Goal: Task Accomplishment & Management: Manage account settings

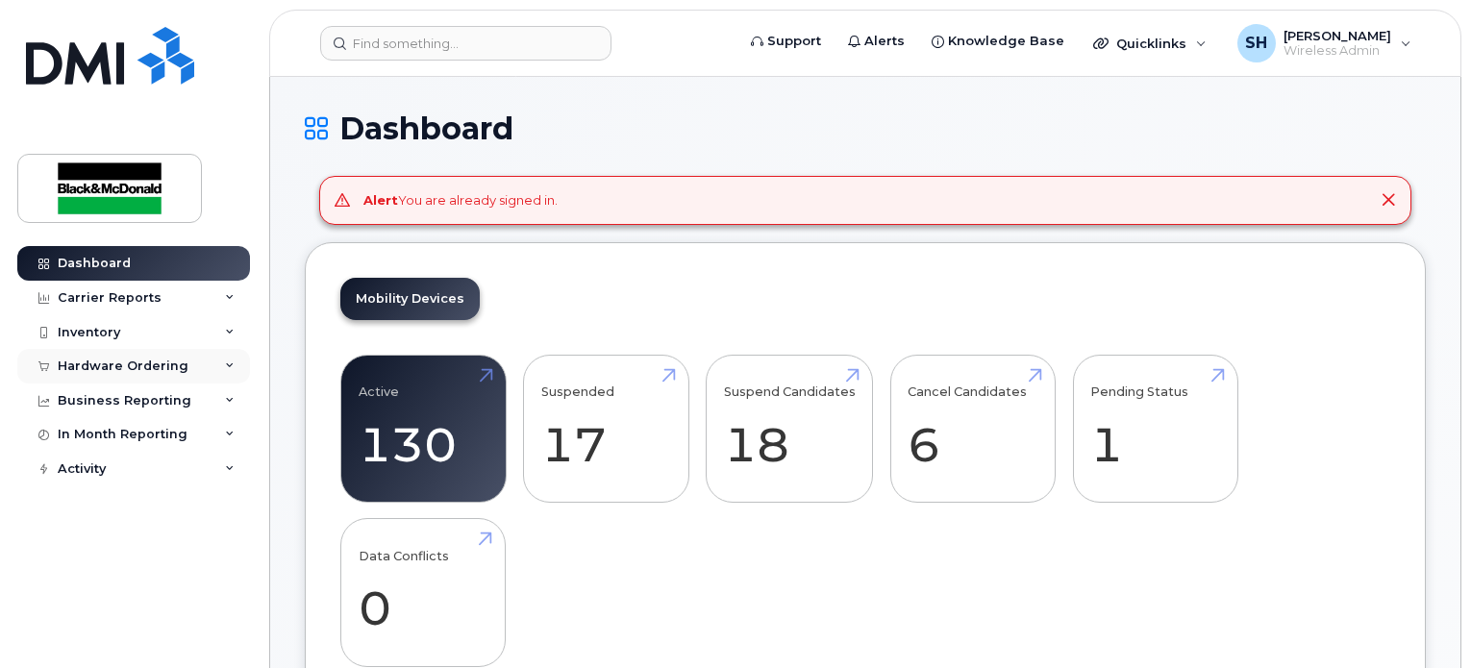
drag, startPoint x: 0, startPoint y: 0, endPoint x: 232, endPoint y: 365, distance: 432.5
click at [232, 365] on icon at bounding box center [230, 366] width 10 height 10
click at [219, 330] on div "Inventory" at bounding box center [133, 332] width 233 height 35
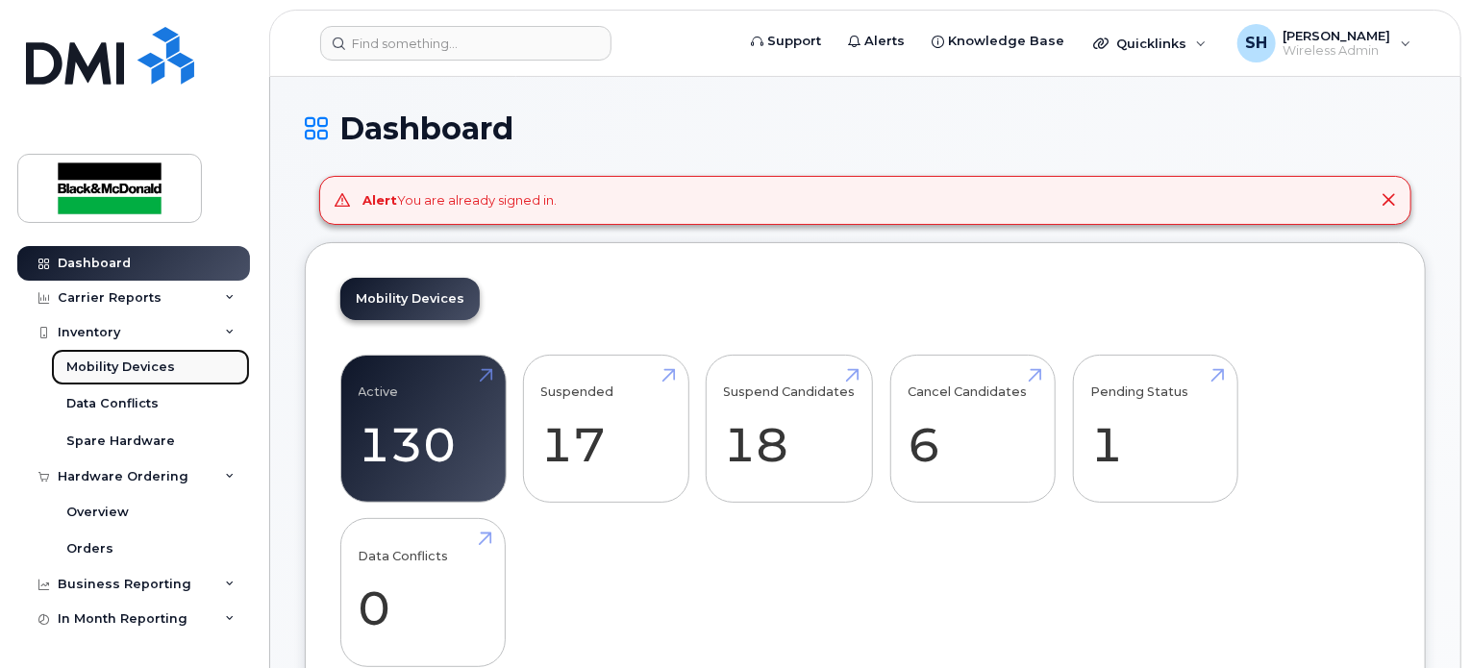
click at [150, 367] on div "Mobility Devices" at bounding box center [120, 367] width 109 height 17
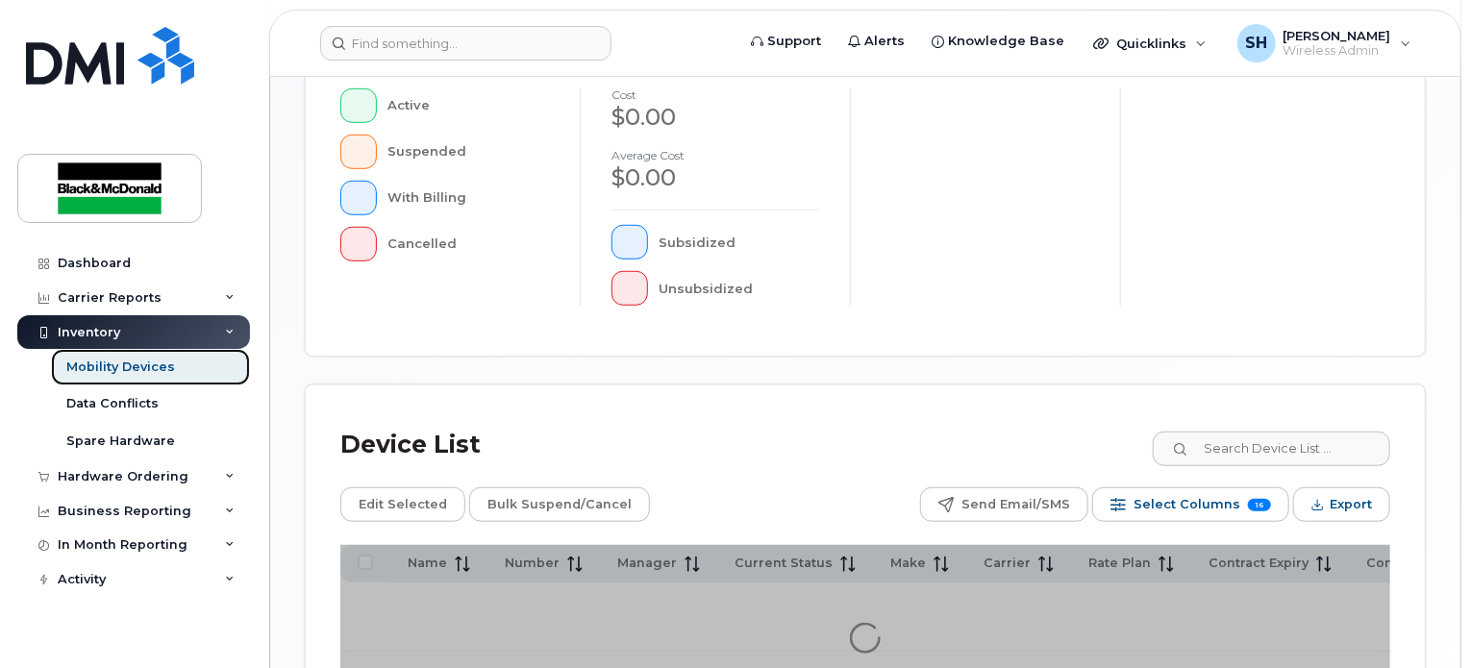
scroll to position [731, 0]
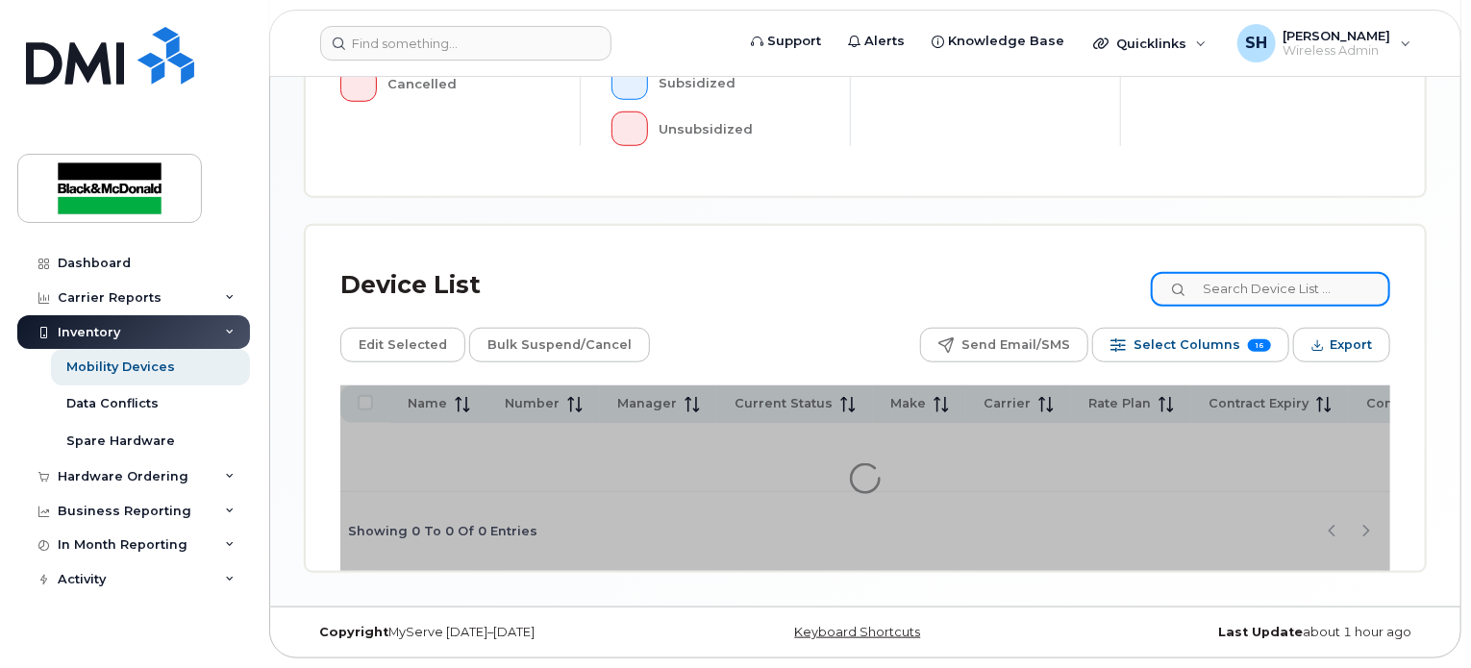
click at [1256, 295] on input at bounding box center [1270, 289] width 239 height 35
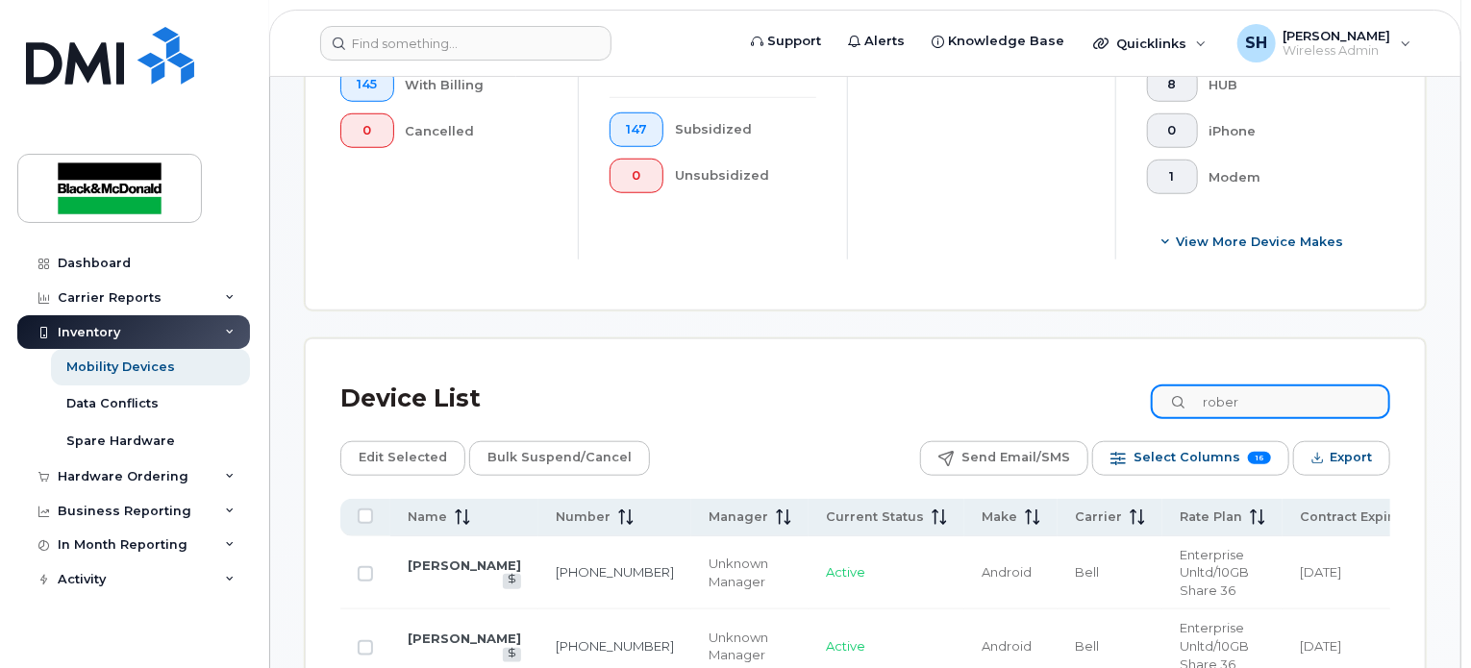
scroll to position [781, 0]
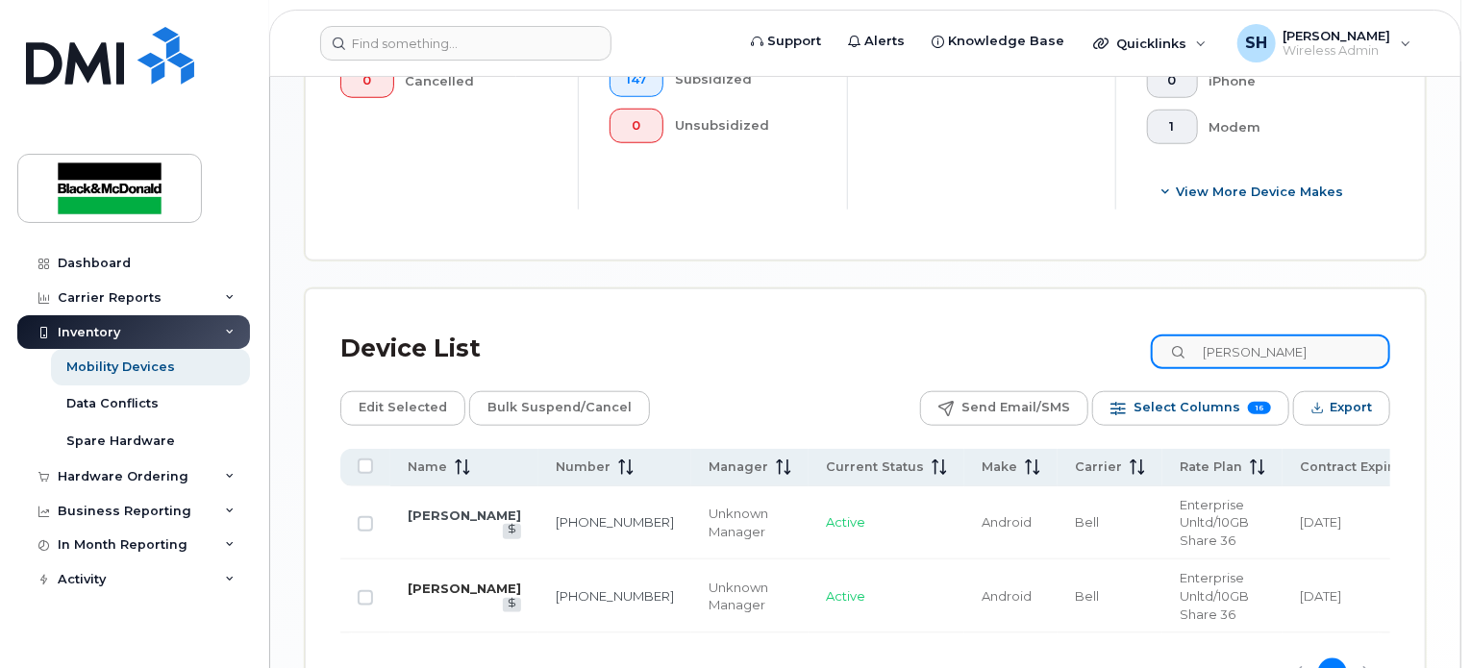
type input "robert"
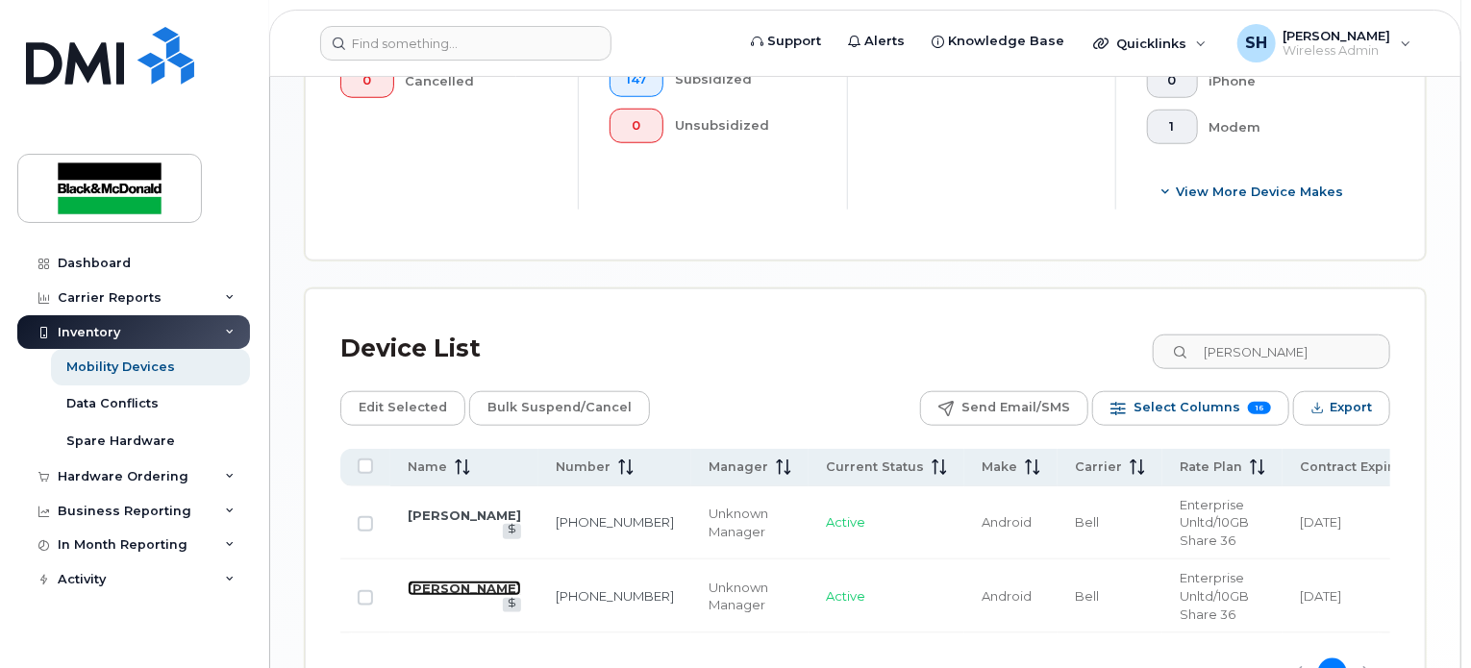
click at [425, 596] on link "[PERSON_NAME]" at bounding box center [464, 588] width 113 height 15
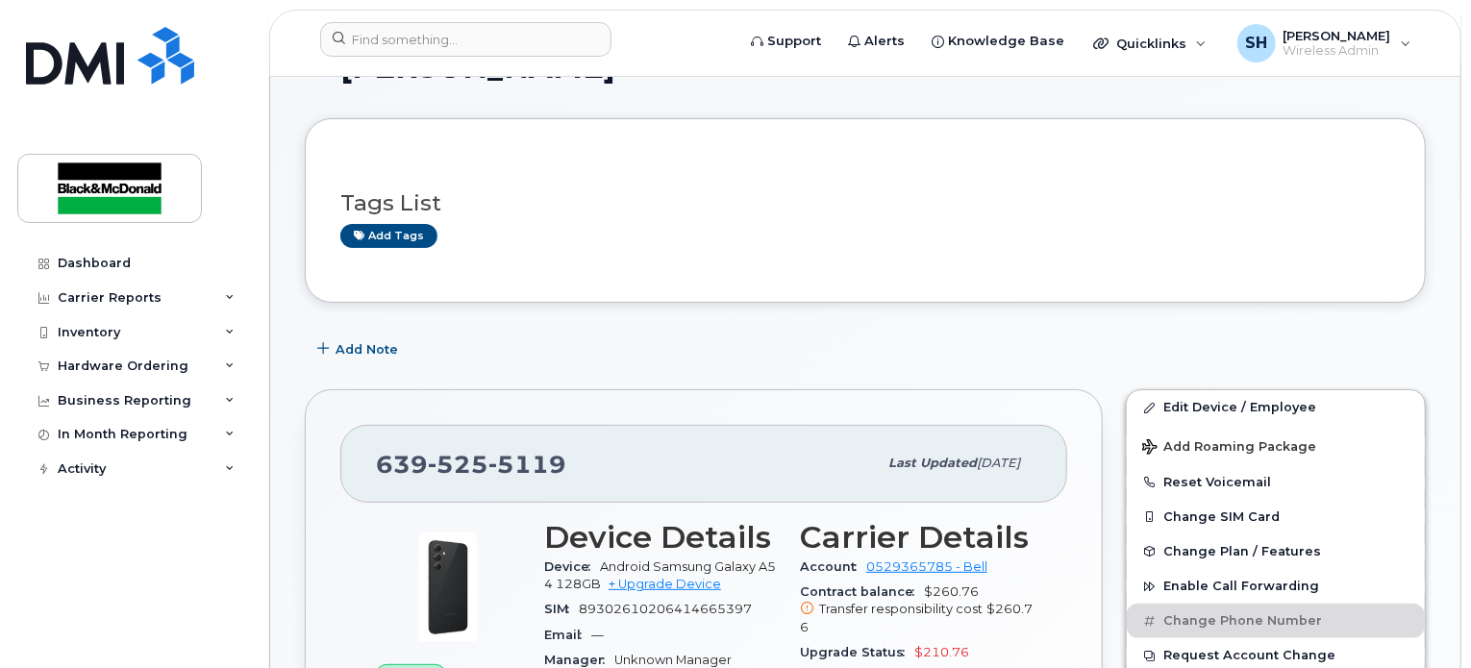
scroll to position [96, 0]
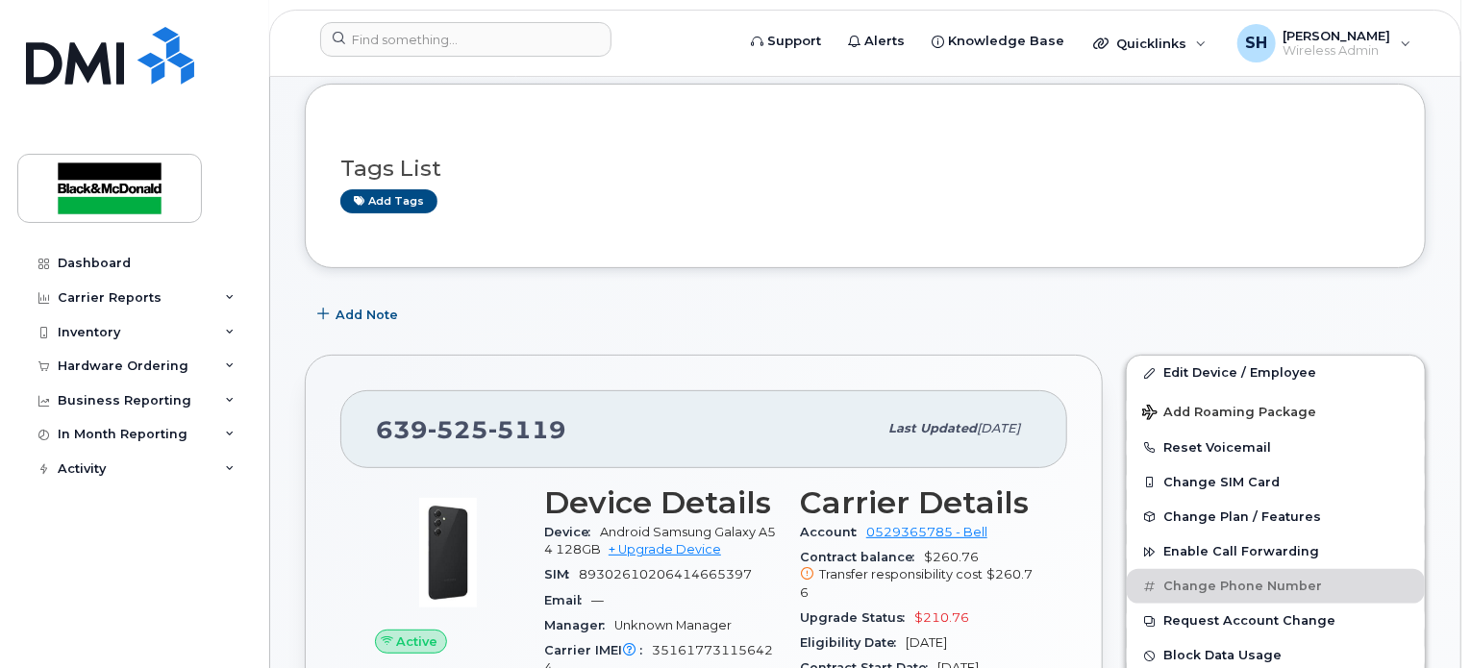
click at [1016, 304] on div "Add Note" at bounding box center [865, 314] width 1121 height 35
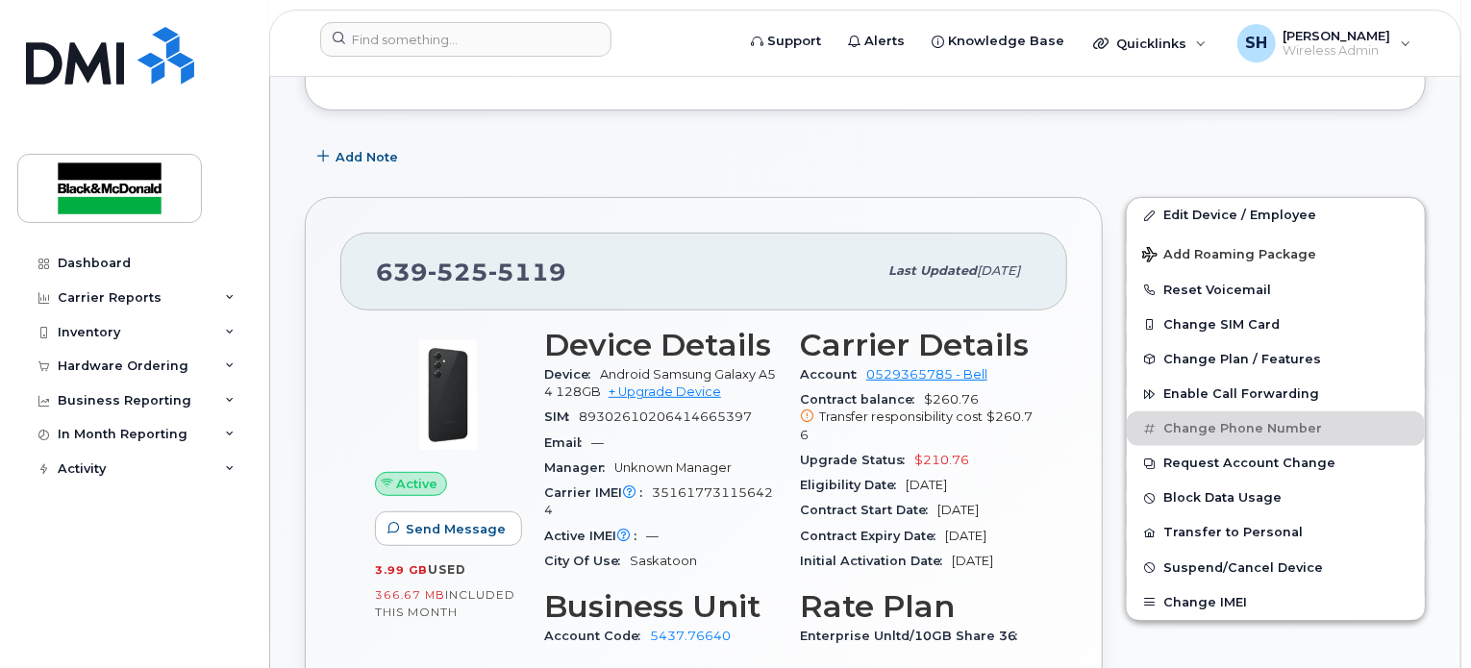
scroll to position [288, 0]
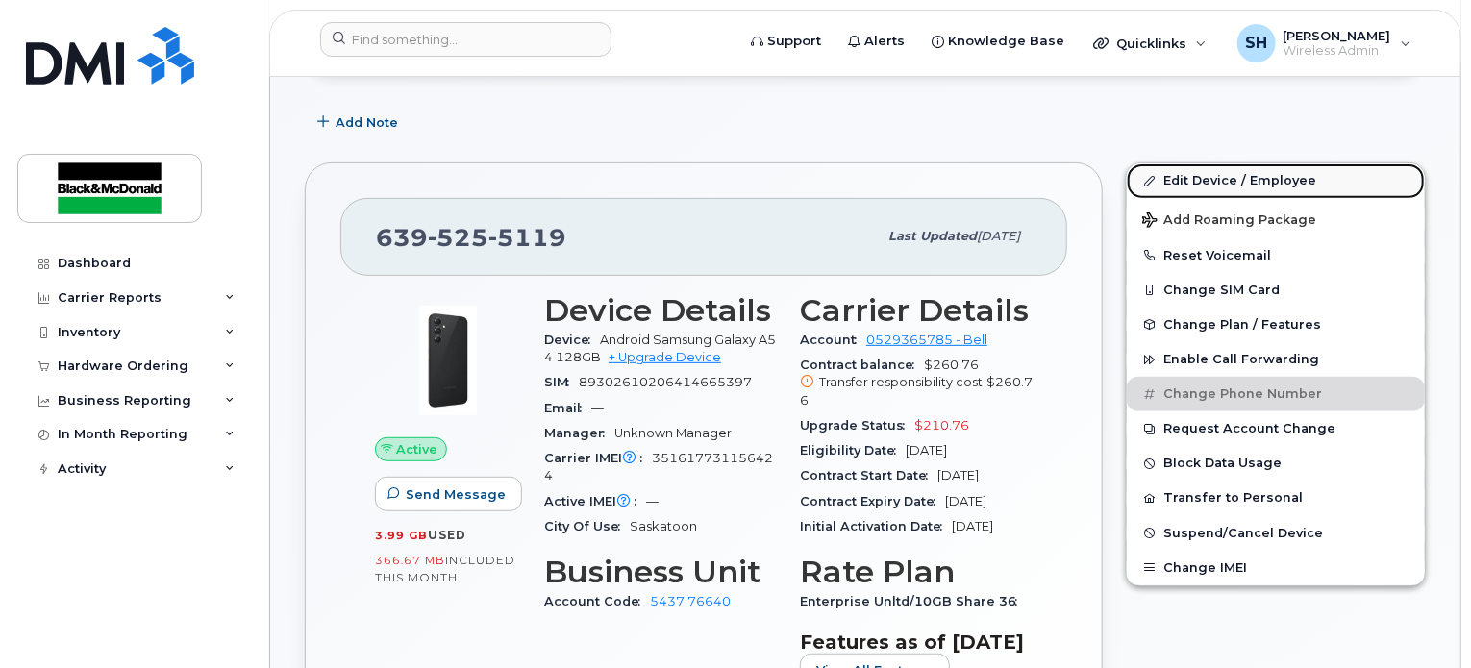
click at [1181, 172] on link "Edit Device / Employee" at bounding box center [1276, 180] width 298 height 35
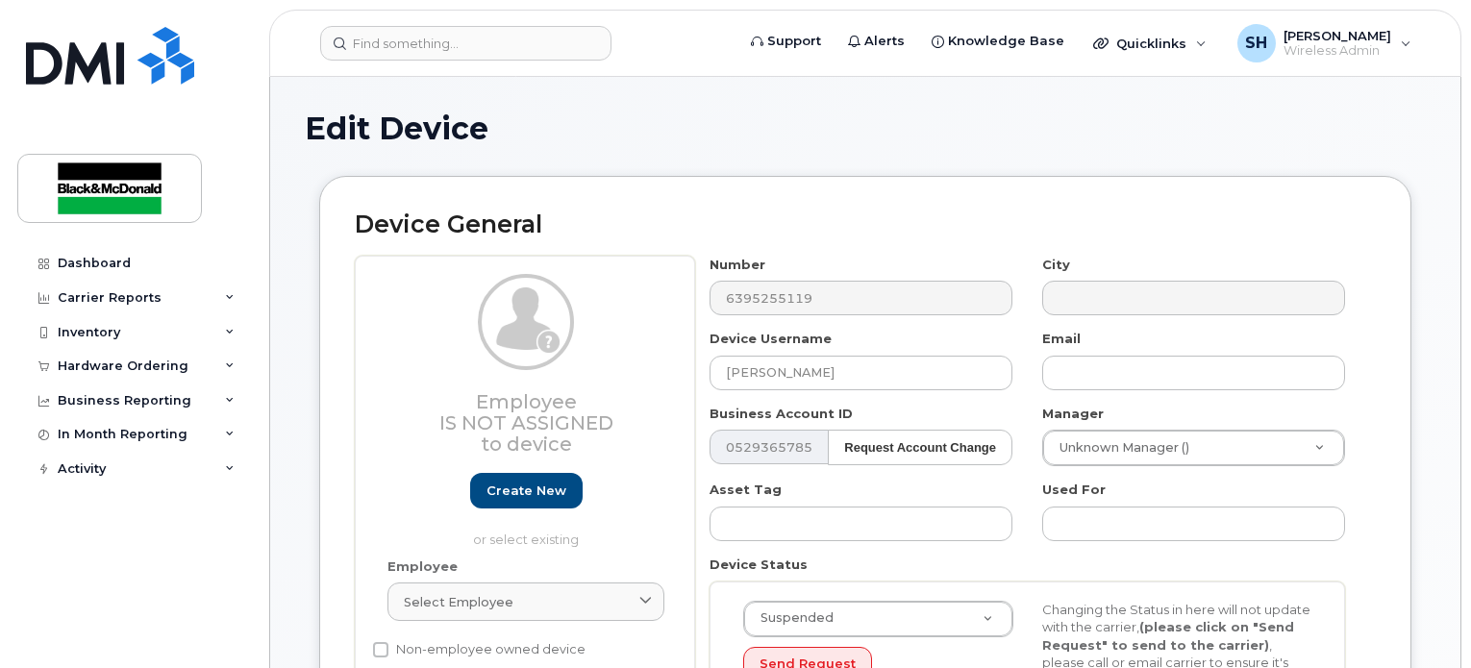
select select "suspended"
select select "91426"
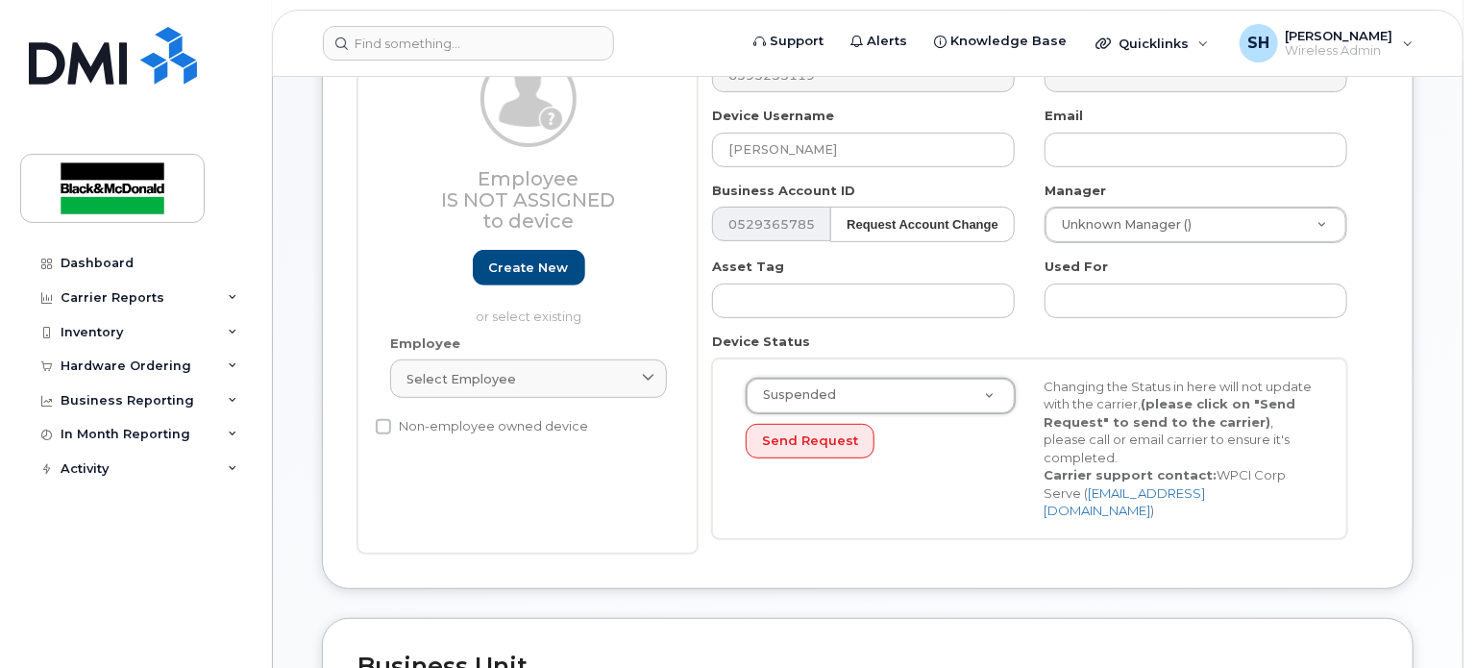
scroll to position [190, 0]
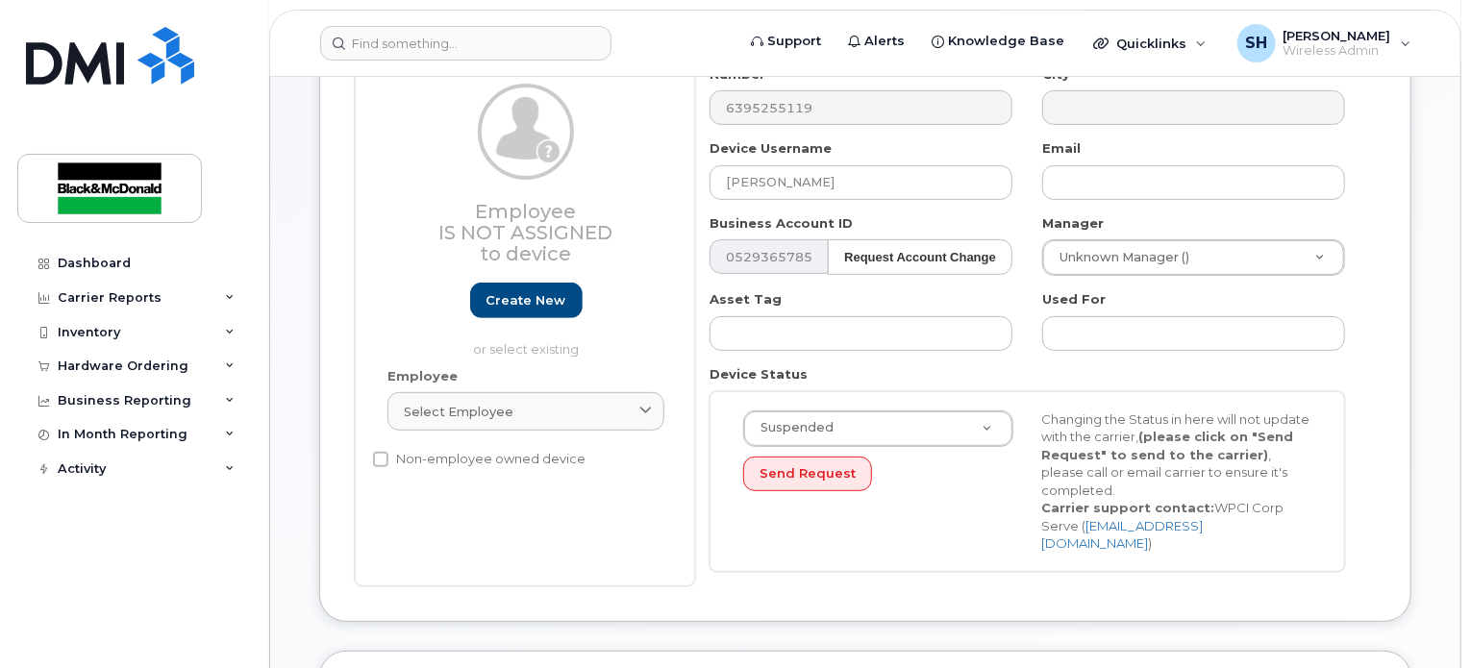
click at [1230, 483] on div "Changing the Status in here will not update with the carrier, (please click on …" at bounding box center [1177, 481] width 299 height 143
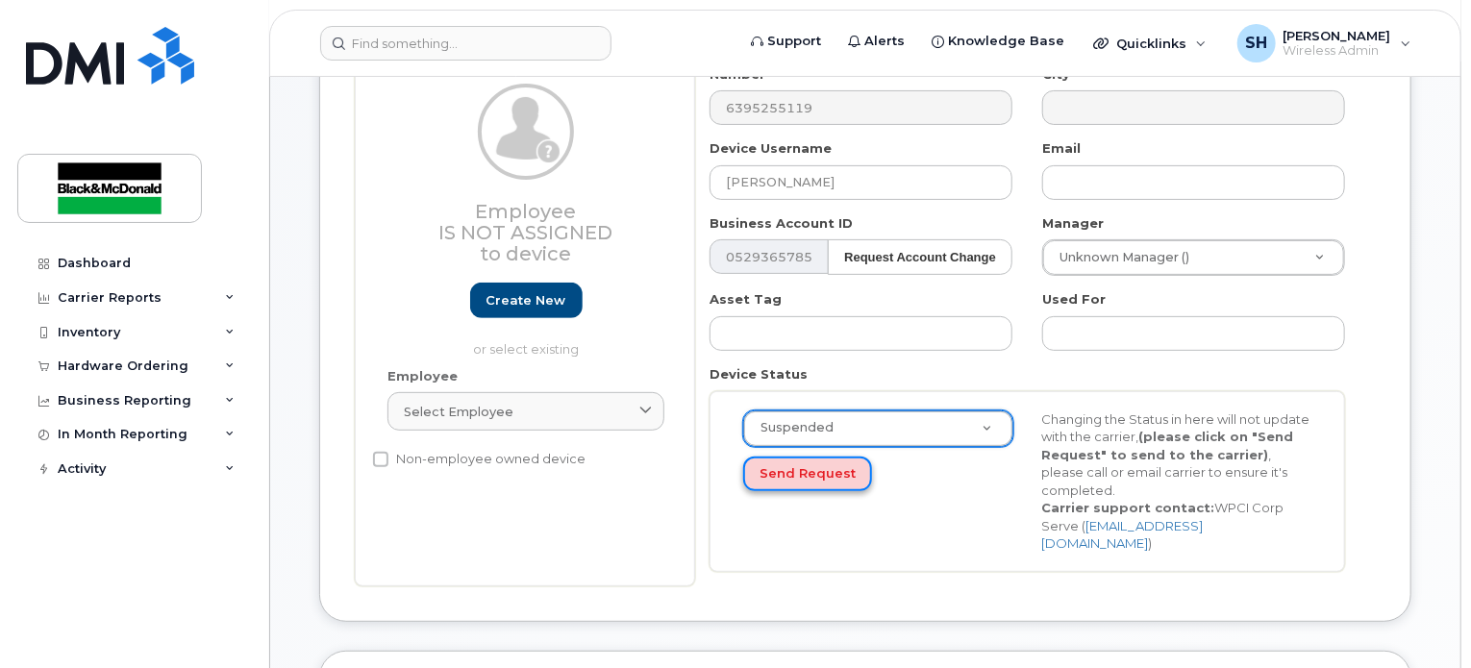
click at [817, 471] on button "Send Request" at bounding box center [807, 475] width 129 height 36
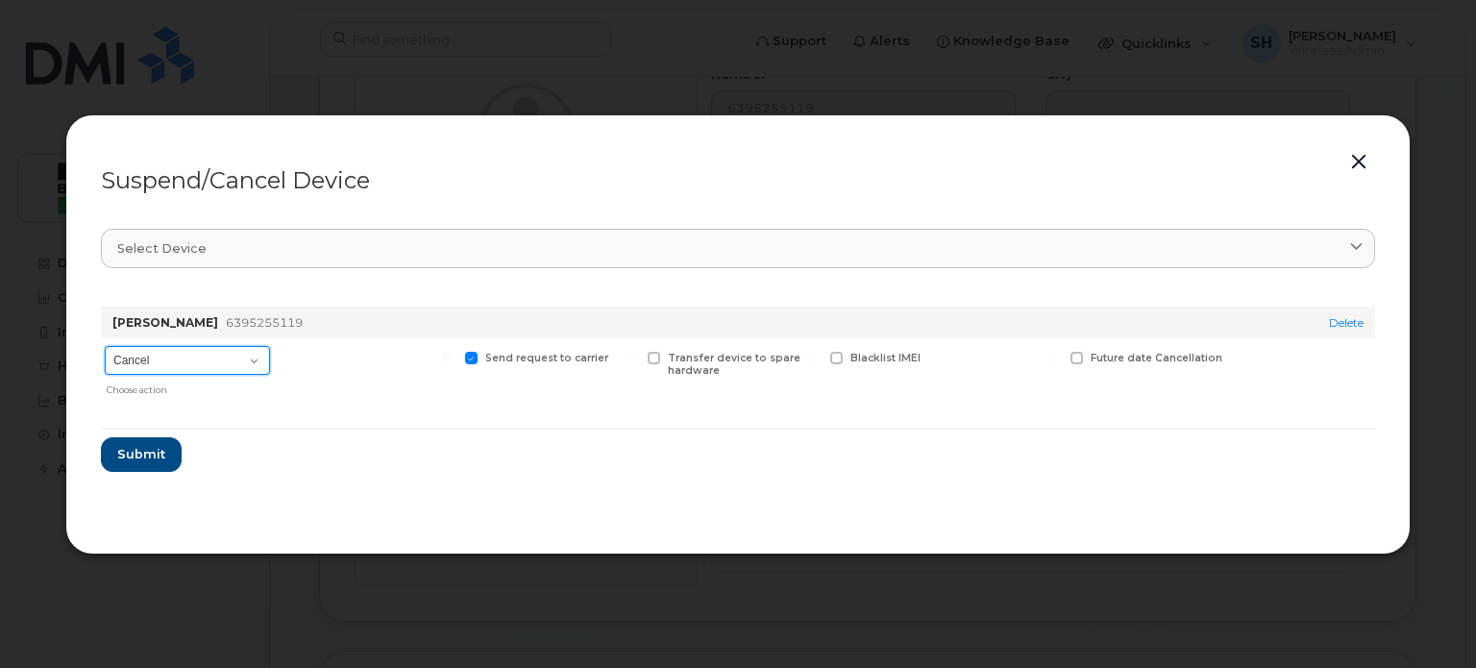
click at [245, 360] on select "Cancel Suspend - Extend Suspension Suspend - Reduced Rate Suspend - Full Rate S…" at bounding box center [187, 360] width 165 height 29
select select "[object Object]"
click at [105, 346] on select "Cancel Suspend - Extend Suspension Suspend - Reduced Rate Suspend - Full Rate S…" at bounding box center [187, 360] width 165 height 29
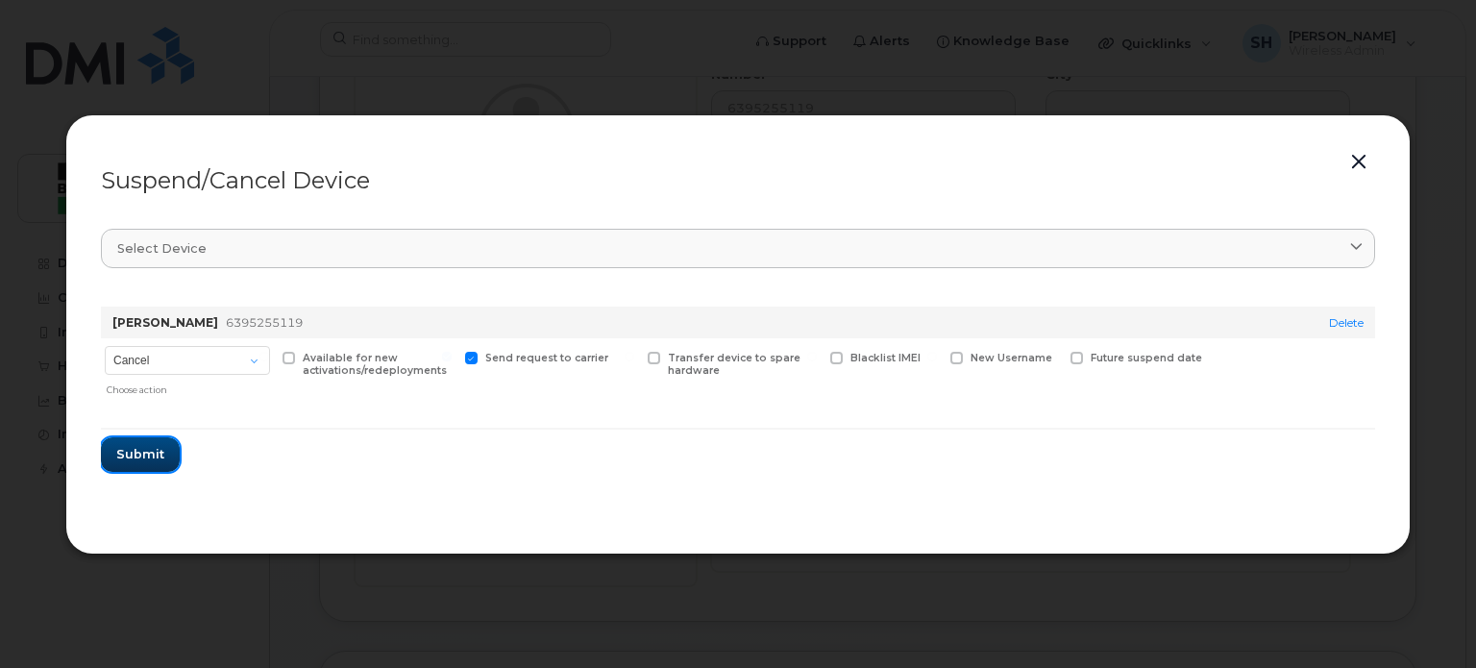
click at [123, 461] on span "Submit" at bounding box center [140, 454] width 48 height 18
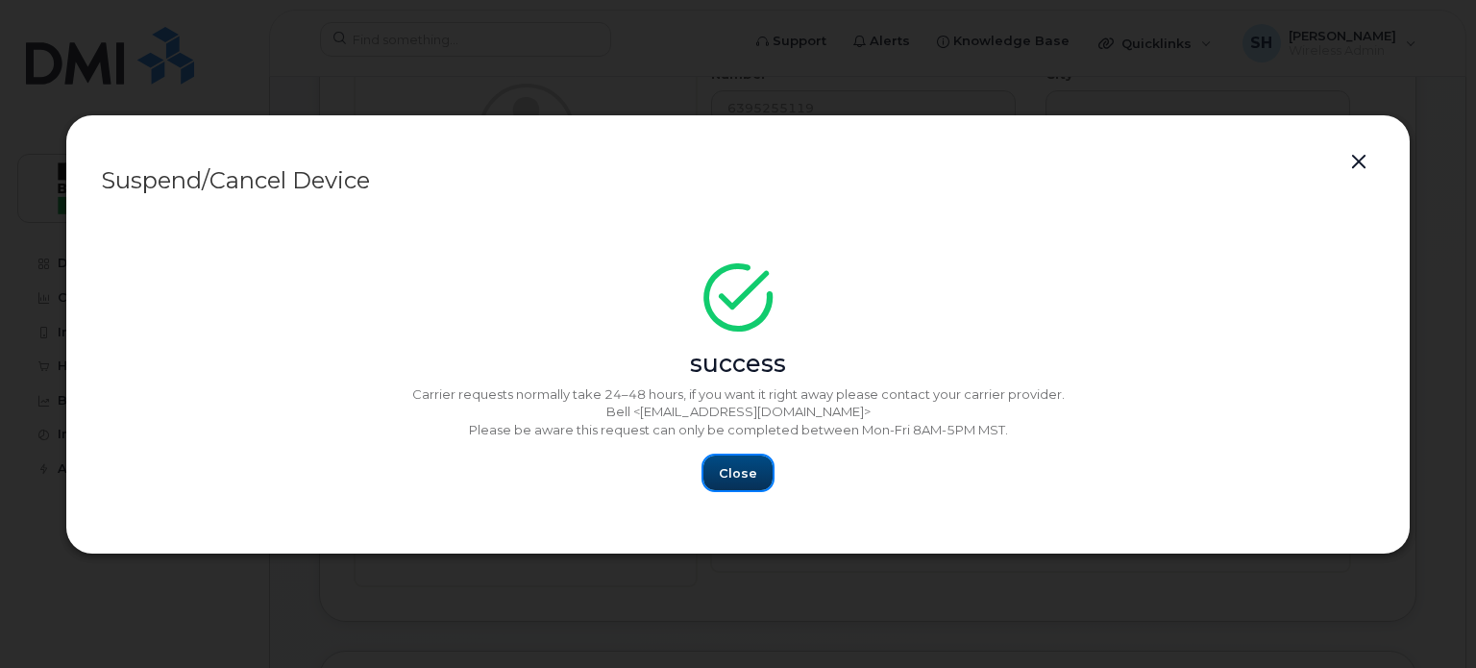
click at [746, 476] on span "Close" at bounding box center [738, 473] width 38 height 18
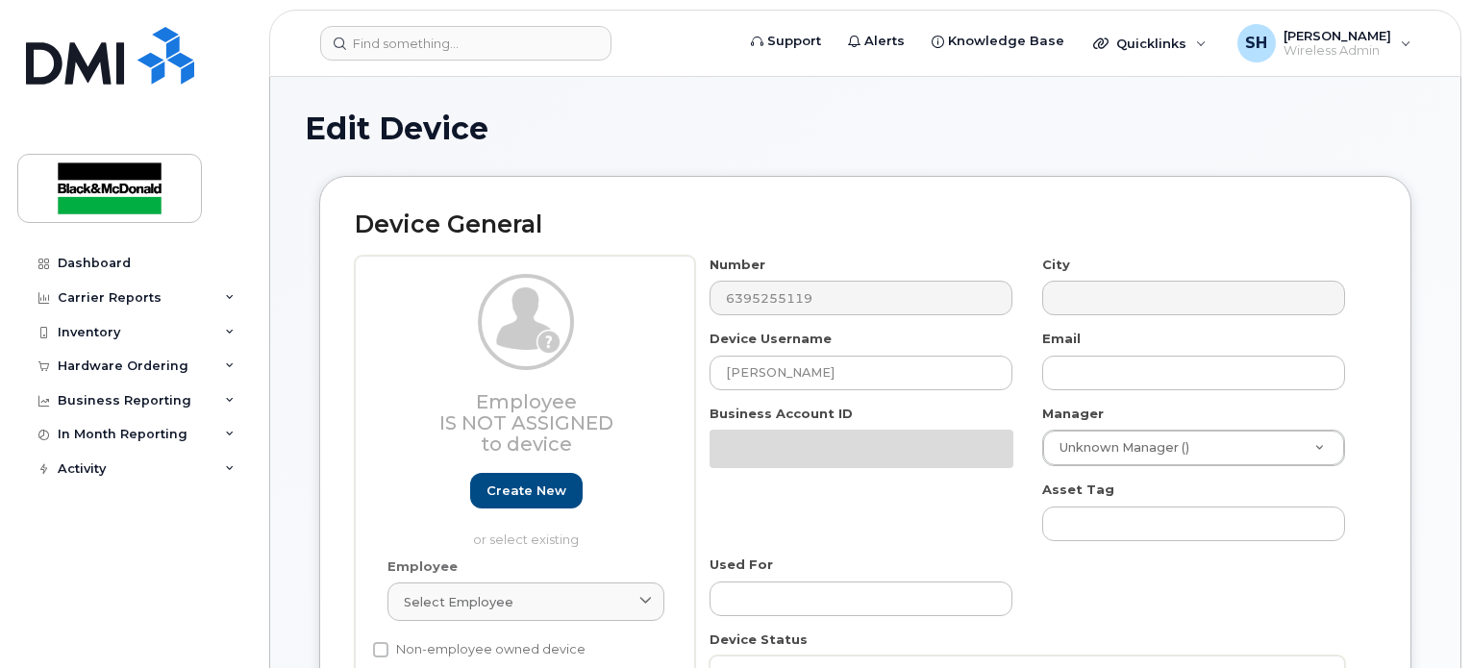
select select "91426"
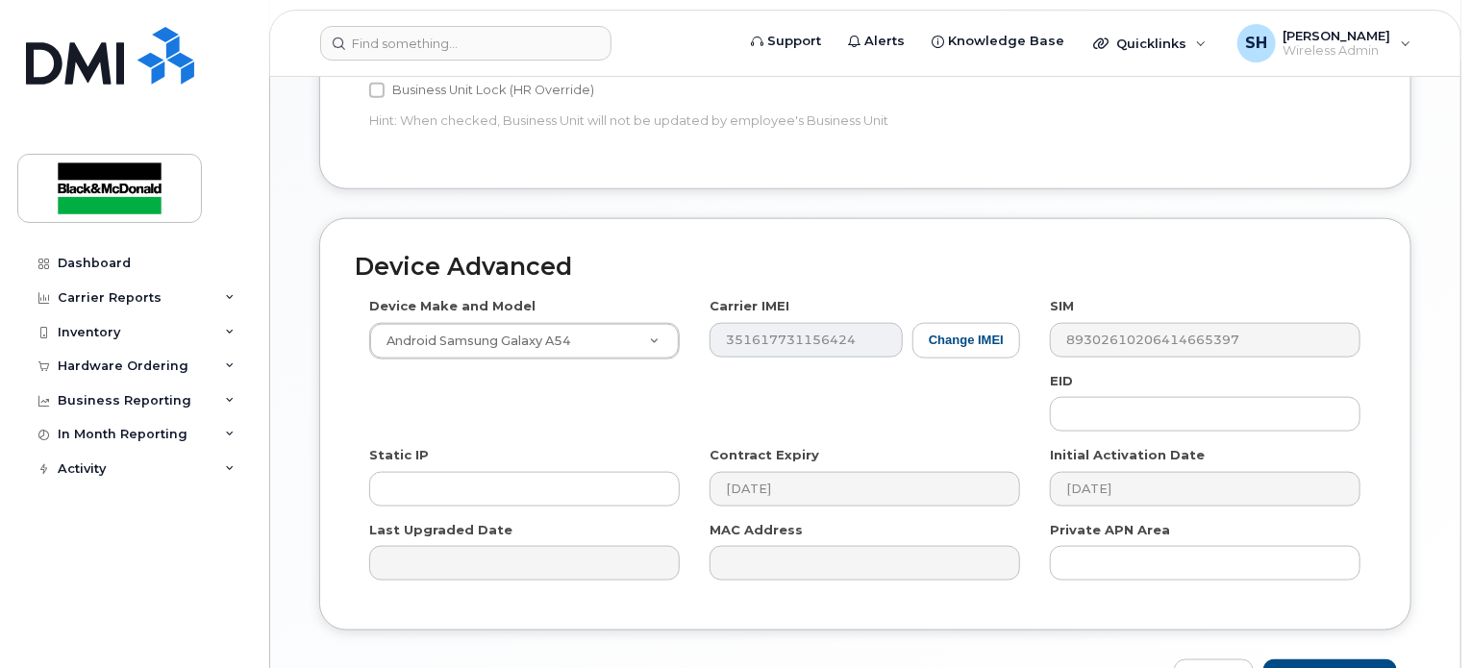
scroll to position [1114, 0]
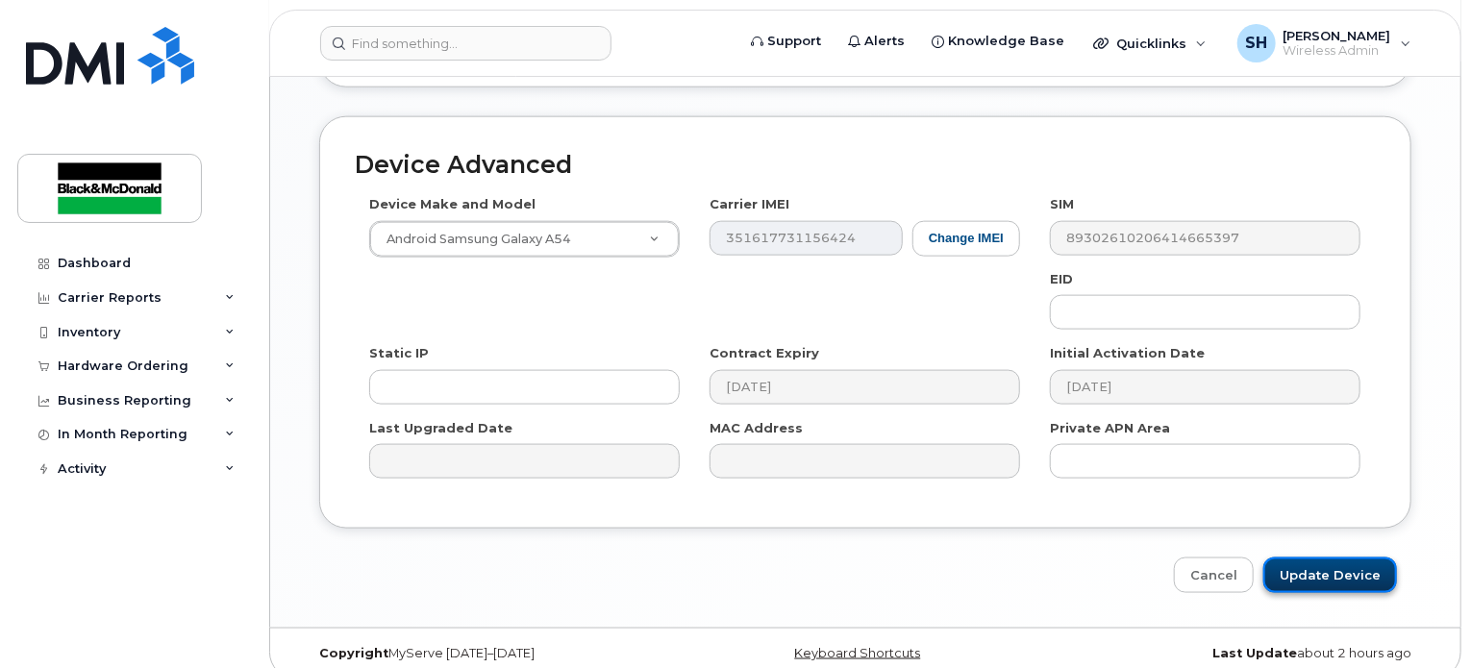
click at [1331, 560] on input "Update Device" at bounding box center [1330, 576] width 134 height 36
type input "Saving..."
